Goal: Task Accomplishment & Management: Complete application form

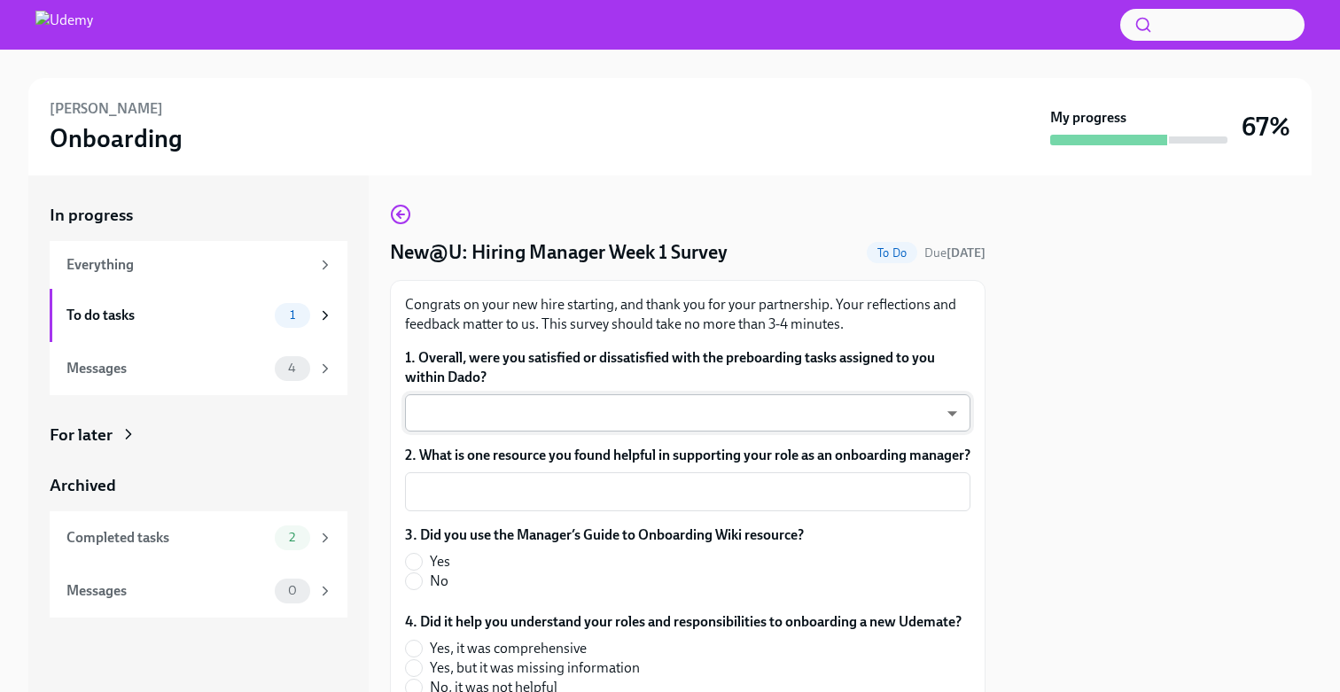
click at [643, 430] on body "[PERSON_NAME] Onboarding My progress 67% In progress Everything To do tasks 1 M…" at bounding box center [670, 366] width 1340 height 733
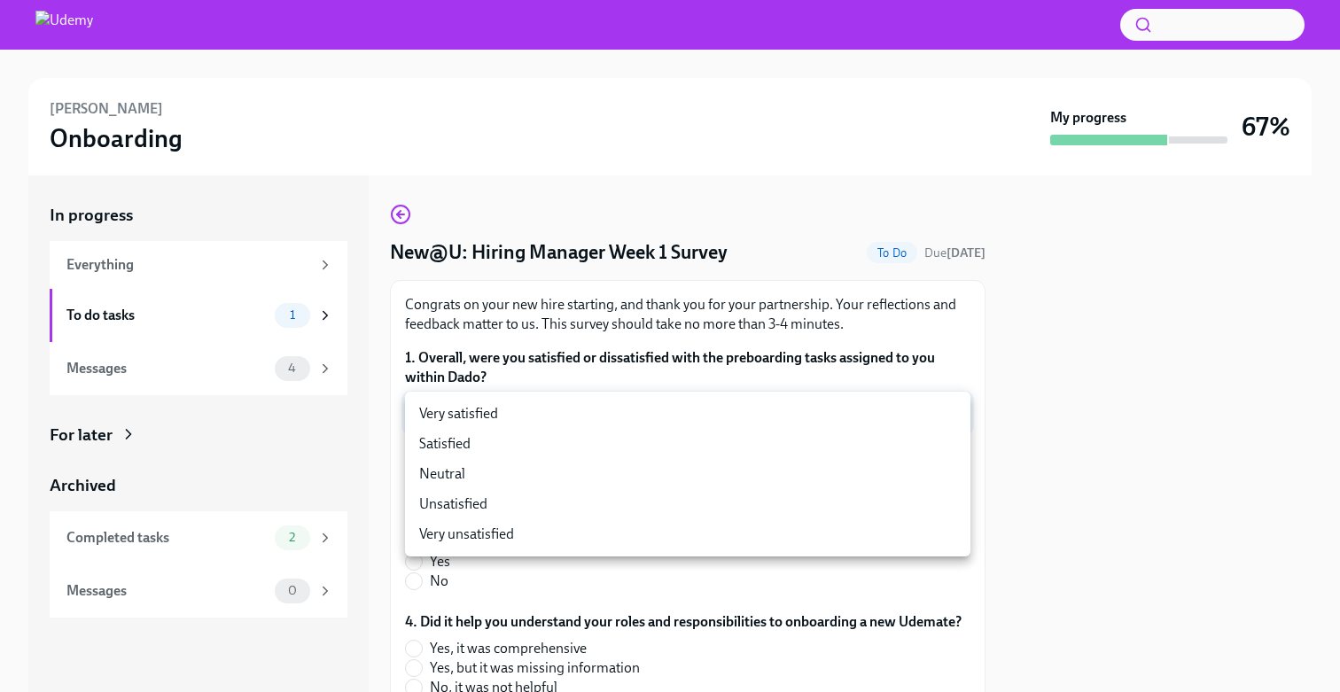
click at [633, 448] on li "Satisfied" at bounding box center [687, 444] width 565 height 30
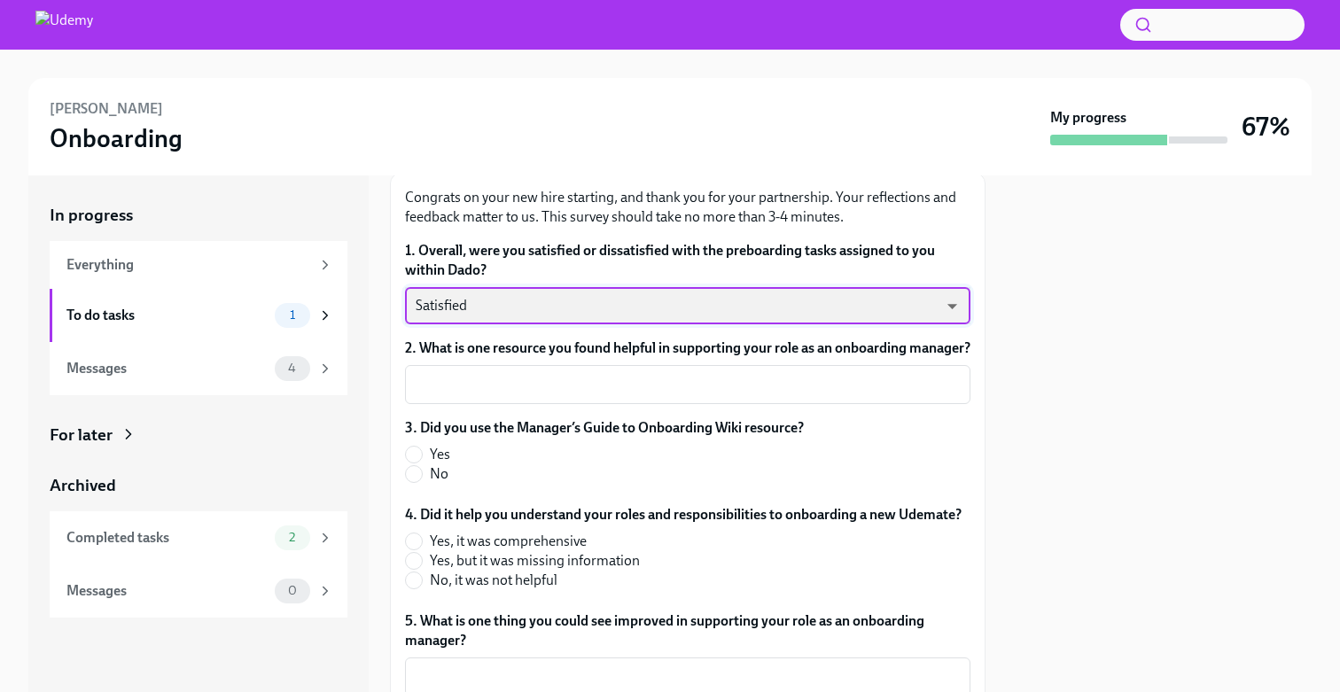
scroll to position [191, 0]
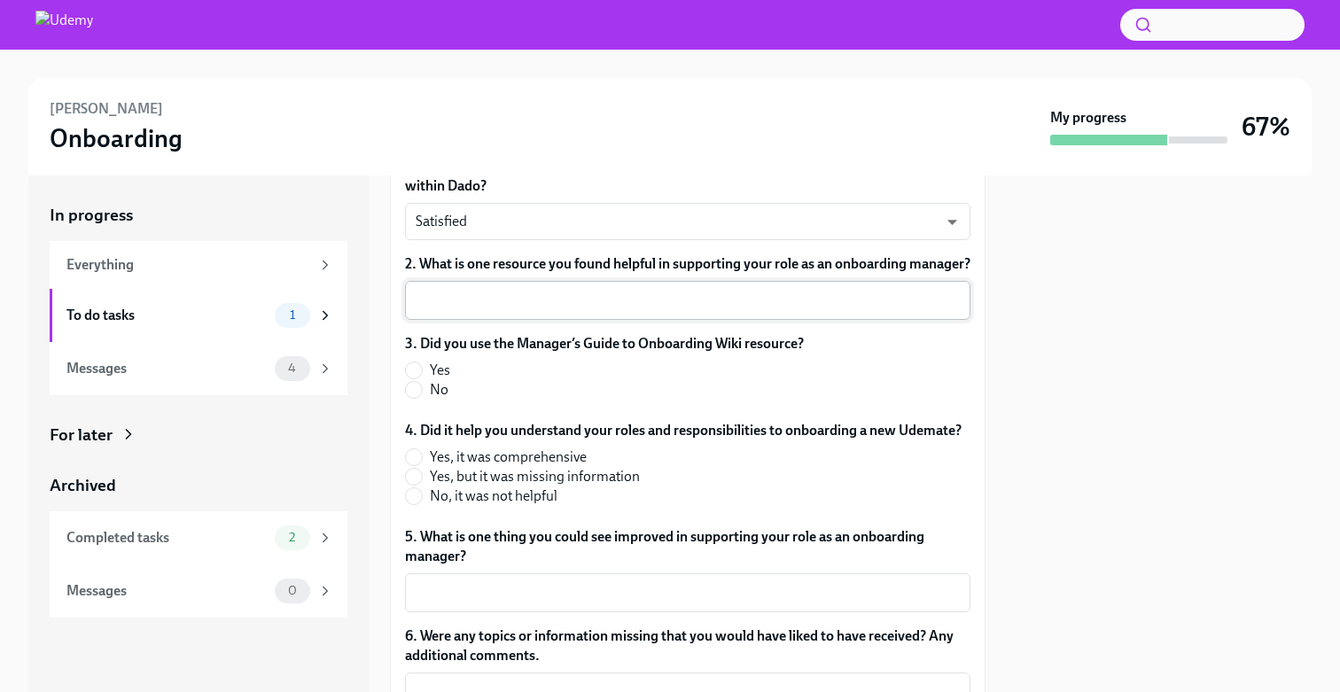
click at [620, 320] on div "x ​" at bounding box center [687, 300] width 565 height 39
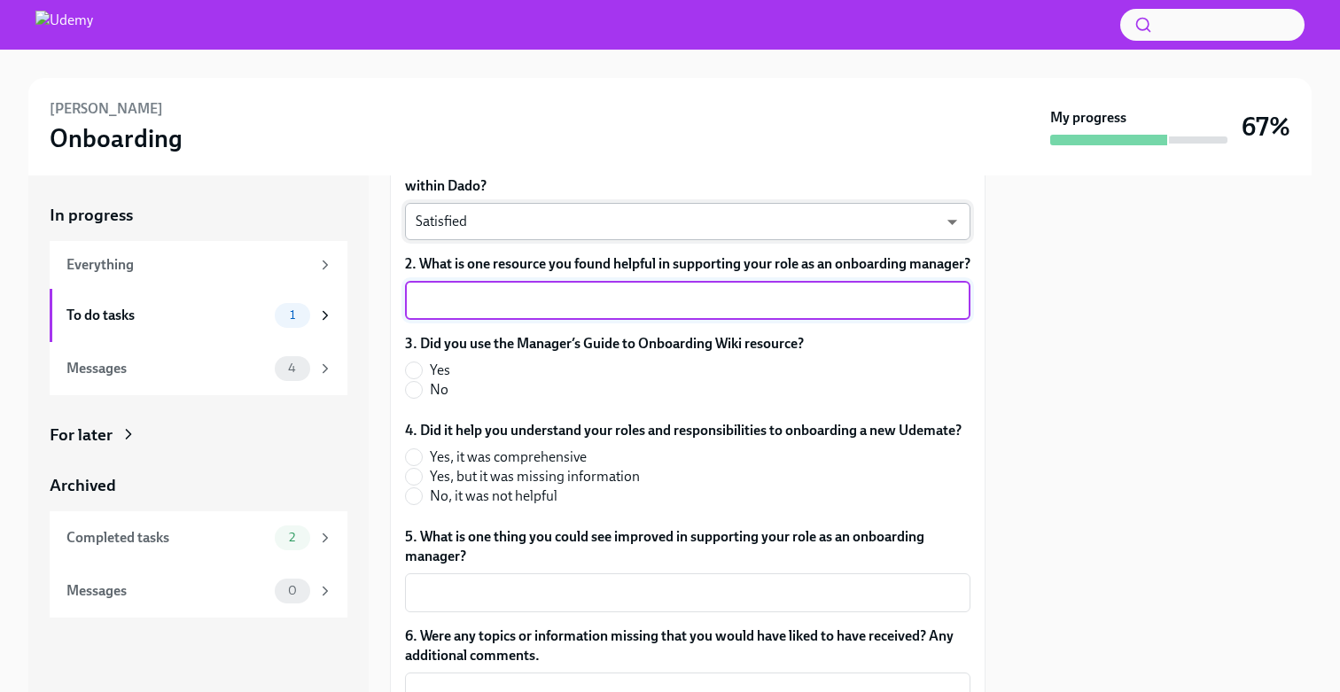
click at [640, 222] on body "[PERSON_NAME] Onboarding My progress 67% In progress Everything To do tasks 1 M…" at bounding box center [670, 366] width 1340 height 733
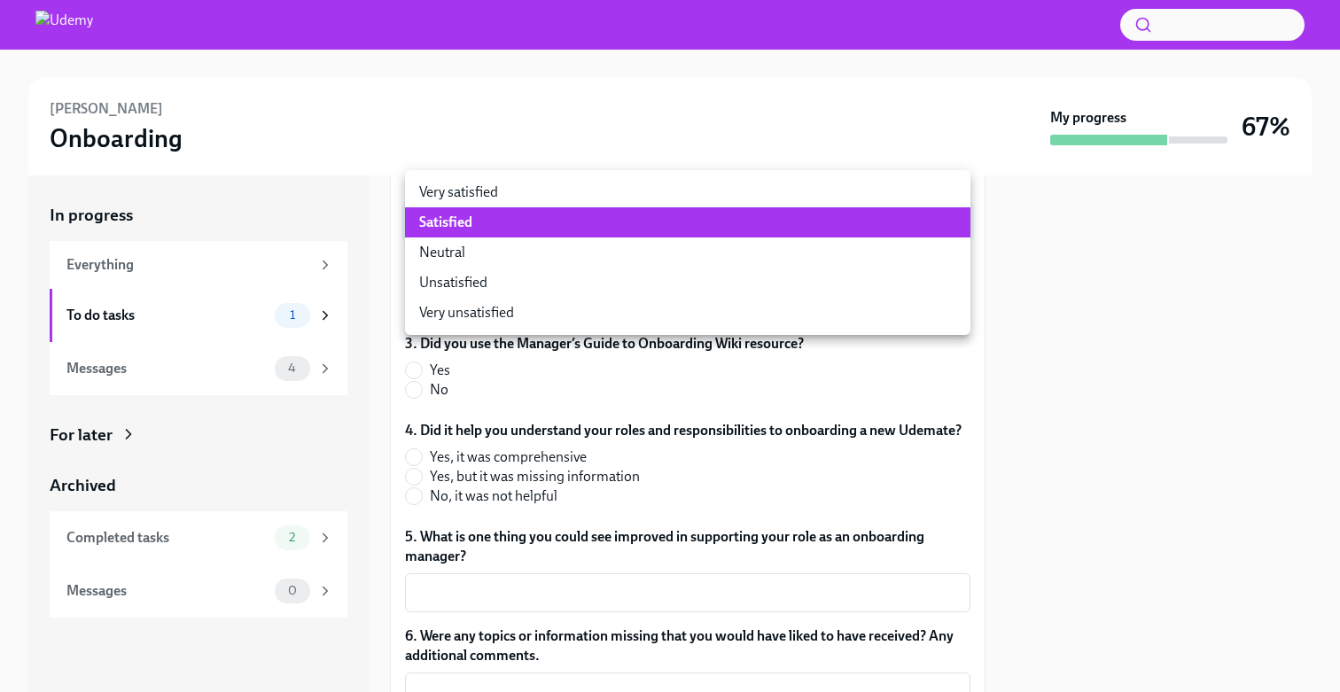
drag, startPoint x: 640, startPoint y: 207, endPoint x: 651, endPoint y: 186, distance: 23.0
click at [640, 207] on ul "Very satisfied Satisfied Neutral Unsatisfied Very unsatisfied" at bounding box center [687, 252] width 565 height 165
click at [651, 186] on li "Very satisfied" at bounding box center [687, 192] width 565 height 30
type input "JYOObDGlL"
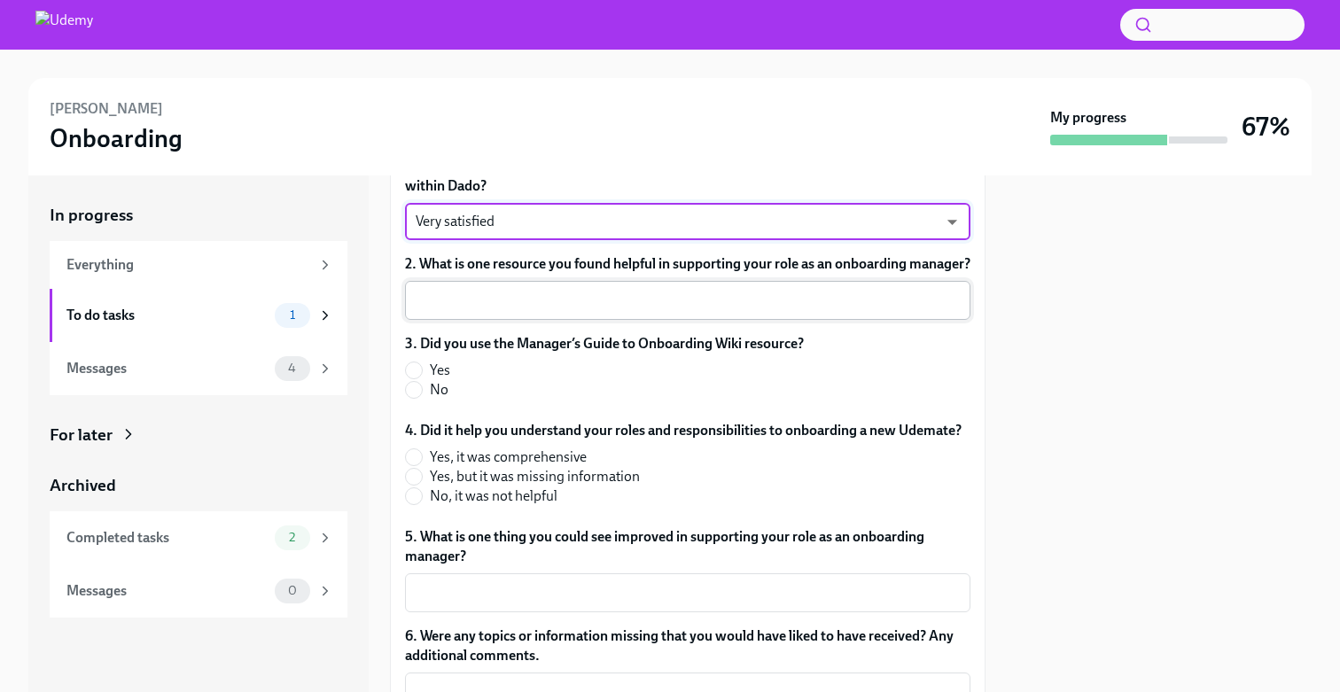
click at [587, 320] on div "x ​" at bounding box center [687, 300] width 565 height 39
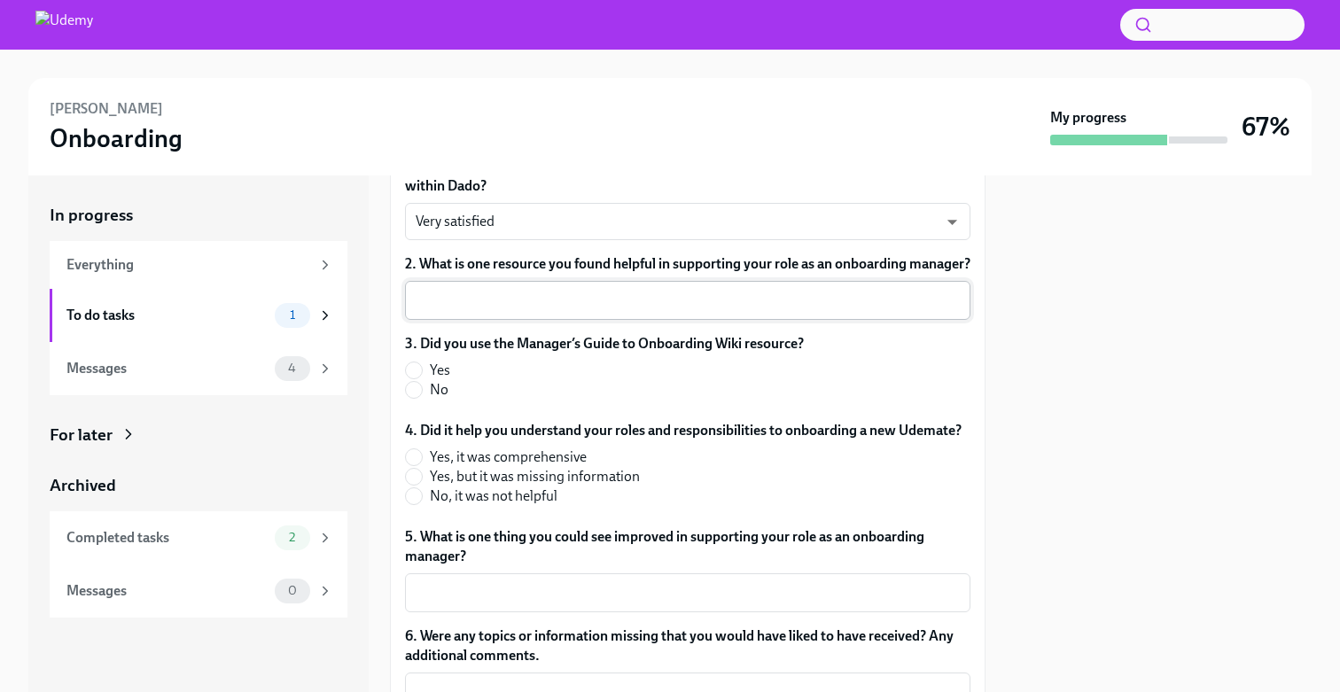
click at [587, 320] on div "x ​" at bounding box center [687, 300] width 565 height 39
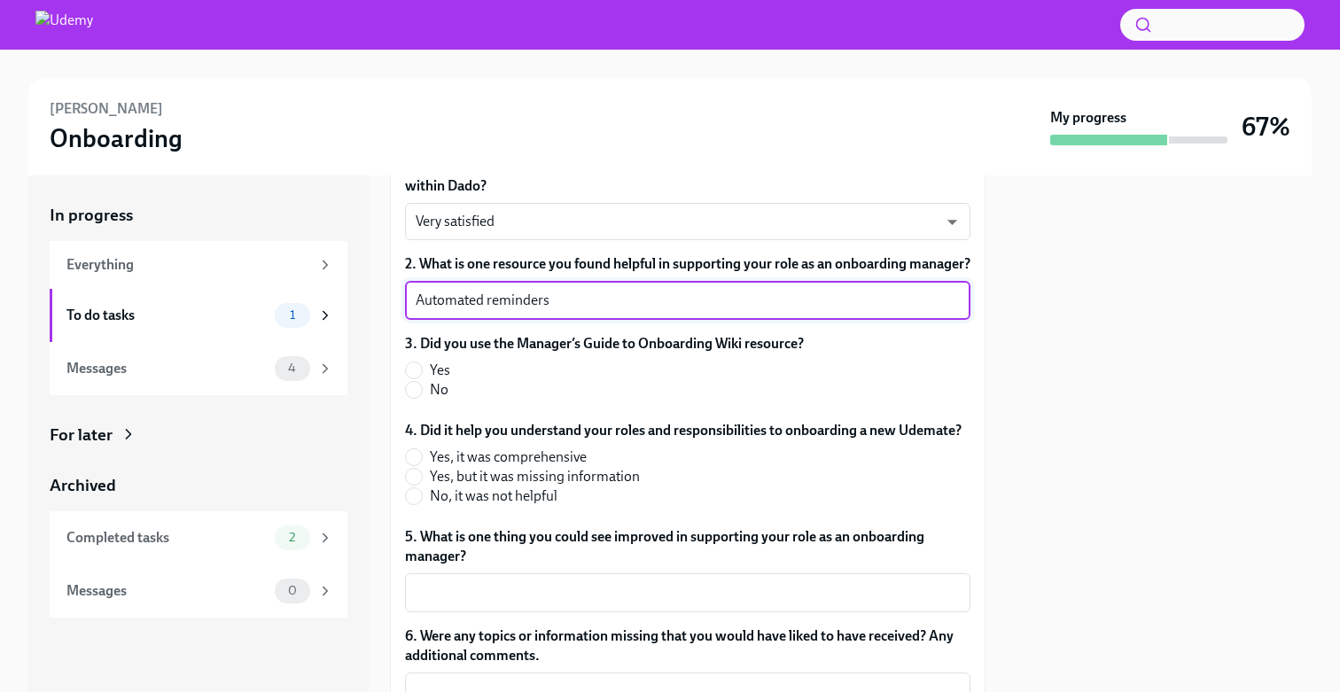
type textarea "Automated reminders"
click at [427, 380] on label "Yes" at bounding box center [597, 370] width 385 height 19
click at [422, 378] on input "Yes" at bounding box center [414, 371] width 16 height 16
radio input "true"
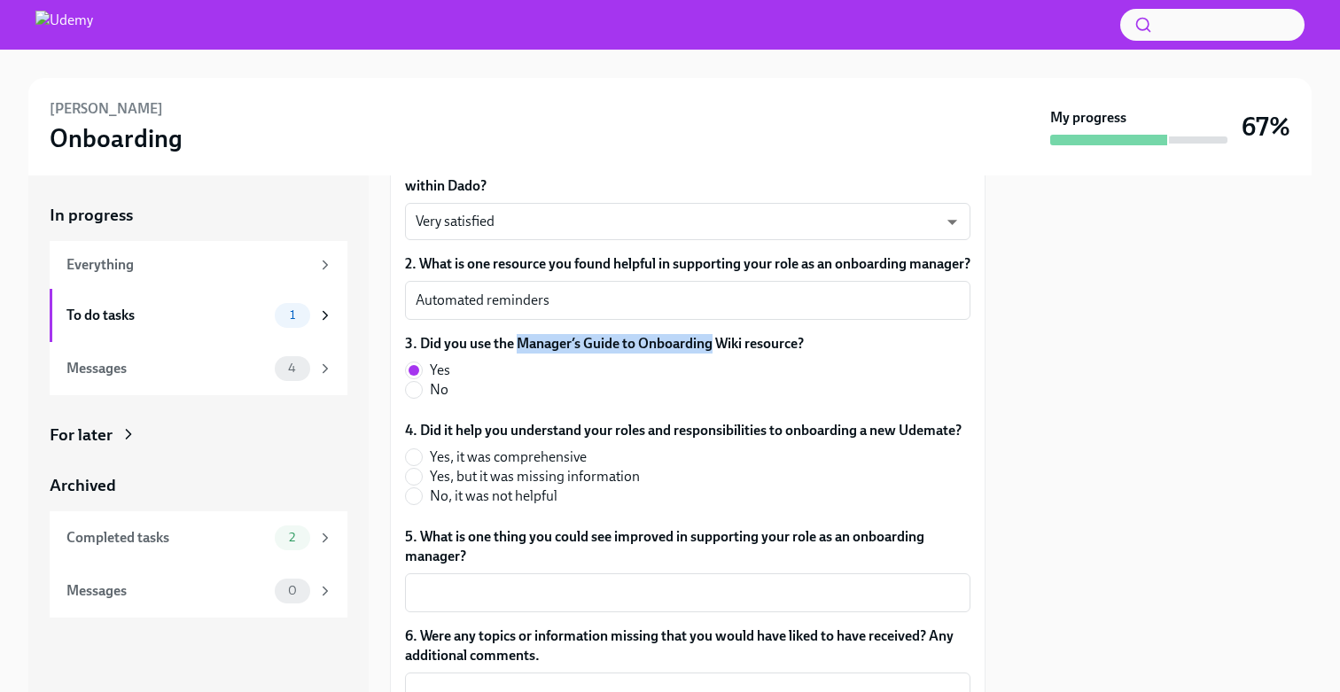
drag, startPoint x: 517, startPoint y: 364, endPoint x: 713, endPoint y: 367, distance: 195.9
click at [713, 354] on label "3. Did you use the Manager’s Guide to Onboarding Wiki resource?" at bounding box center [604, 343] width 399 height 19
copy label "Manager’s Guide to Onboarding"
